Goal: Task Accomplishment & Management: Complete application form

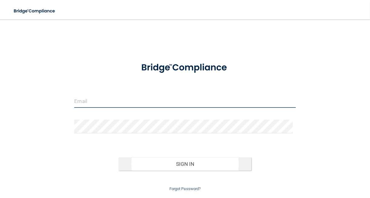
type input "[PERSON_NAME][EMAIL_ADDRESS][DOMAIN_NAME]"
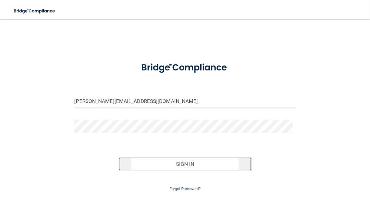
click at [150, 165] on button "Sign In" at bounding box center [185, 163] width 133 height 13
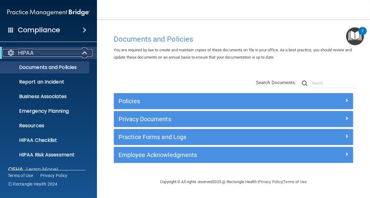
click at [83, 51] on span at bounding box center [85, 52] width 5 height 7
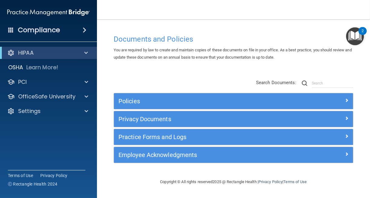
click at [105, 97] on main "Documents and Policies You are required by law to create and maintain copies of…" at bounding box center [233, 108] width 273 height 178
click at [85, 50] on span at bounding box center [86, 52] width 4 height 7
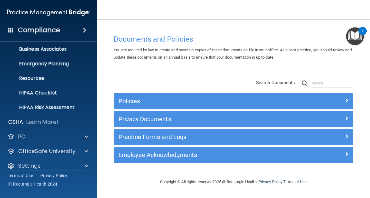
scroll to position [48, 0]
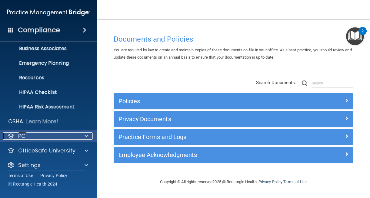
click at [85, 136] on span at bounding box center [87, 135] width 4 height 7
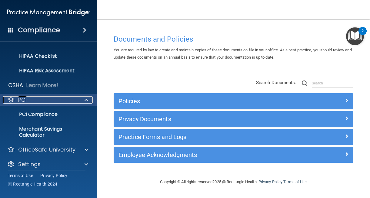
scroll to position [89, 0]
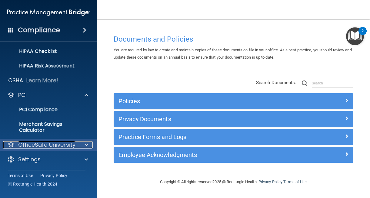
click at [85, 147] on span at bounding box center [87, 144] width 4 height 7
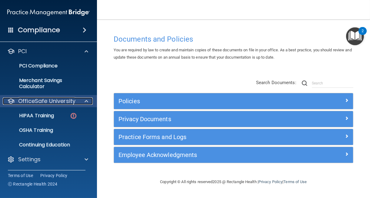
scroll to position [132, 0]
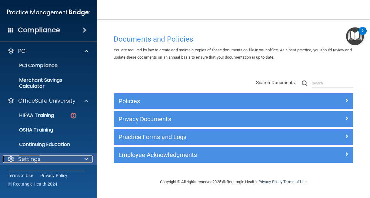
click at [85, 160] on span at bounding box center [87, 158] width 4 height 7
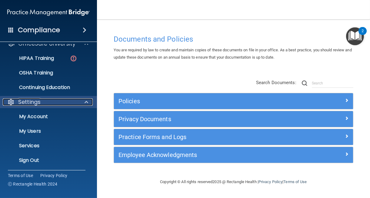
scroll to position [191, 0]
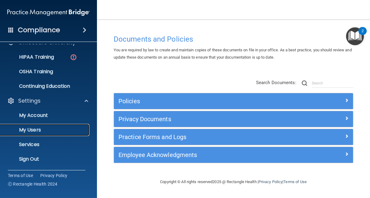
click at [59, 128] on p "My Users" at bounding box center [45, 130] width 83 height 6
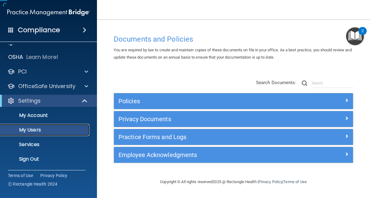
scroll to position [10, 0]
select select "20"
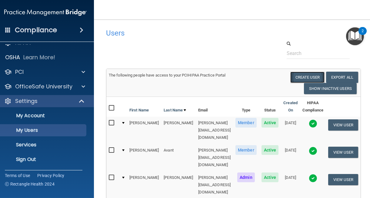
click at [314, 75] on button "Create User" at bounding box center [307, 77] width 34 height 11
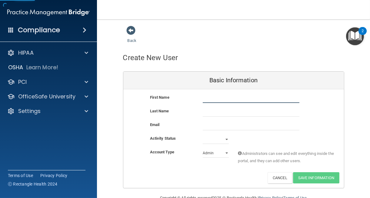
click at [226, 98] on input "text" at bounding box center [251, 98] width 97 height 9
click at [204, 125] on input "email" at bounding box center [251, 125] width 97 height 9
paste input "[PERSON_NAME] <[EMAIL_ADDRESS][DOMAIN_NAME]>"
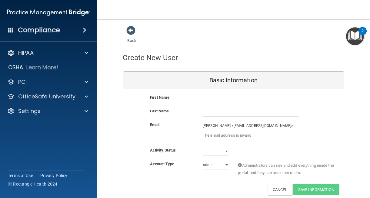
drag, startPoint x: 224, startPoint y: 125, endPoint x: 189, endPoint y: 126, distance: 35.5
click at [189, 126] on div "Email [PERSON_NAME] <[EMAIL_ADDRESS][DOMAIN_NAME]> The email address is invalid" at bounding box center [233, 131] width 221 height 21
click at [256, 124] on input "[EMAIL_ADDRESS][DOMAIN_NAME]>" at bounding box center [251, 125] width 97 height 9
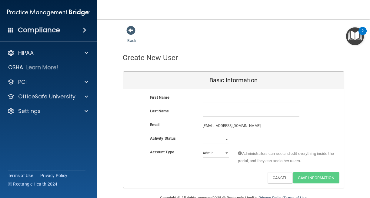
type input "[EMAIL_ADDRESS][DOMAIN_NAME]"
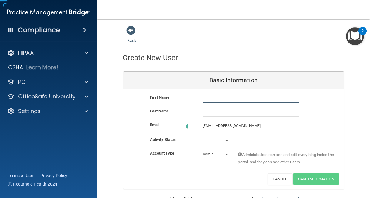
click at [211, 98] on input "text" at bounding box center [251, 98] width 97 height 9
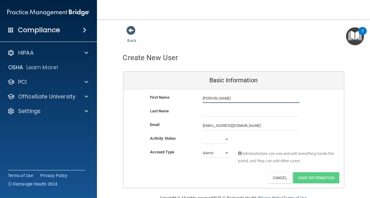
type input "[PERSON_NAME]"
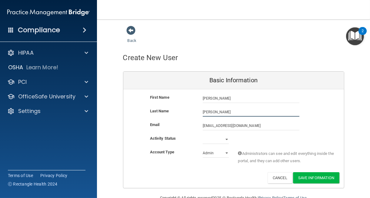
type input "[PERSON_NAME]"
click at [224, 137] on select "Active Inactive" at bounding box center [216, 139] width 26 height 9
select select "active"
click at [203, 135] on select "Active Inactive" at bounding box center [216, 139] width 26 height 9
click at [212, 155] on select "Admin Member" at bounding box center [216, 152] width 26 height 9
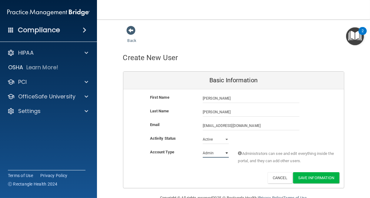
select select "practice_member"
click at [203, 148] on select "Admin Member" at bounding box center [216, 152] width 26 height 9
click at [311, 175] on button "Save Information" at bounding box center [316, 177] width 46 height 11
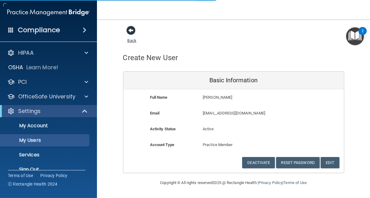
select select "20"
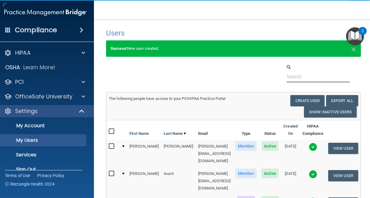
click at [158, 78] on div at bounding box center [234, 73] width 264 height 18
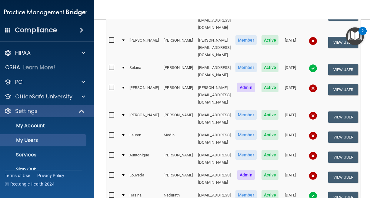
scroll to position [220, 0]
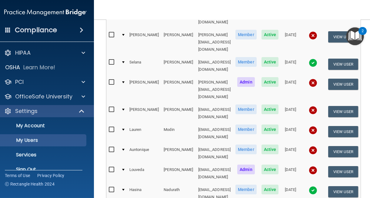
drag, startPoint x: 299, startPoint y: 84, endPoint x: 284, endPoint y: 42, distance: 44.6
click at [284, 42] on table "First Name Last Name Email Type Status Created On HIPAA Compliance [PERSON_NAME…" at bounding box center [233, 65] width 254 height 330
click at [284, 123] on td "[DATE]" at bounding box center [290, 133] width 19 height 20
